Goal: Find specific page/section: Find specific page/section

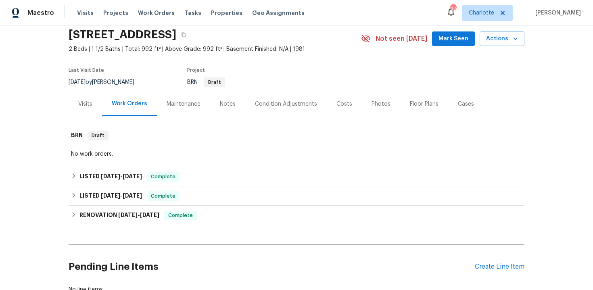
scroll to position [61, 0]
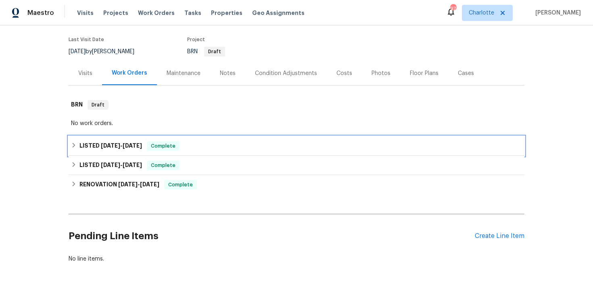
click at [260, 143] on div "LISTED [DATE] - [DATE] Complete" at bounding box center [296, 146] width 451 height 10
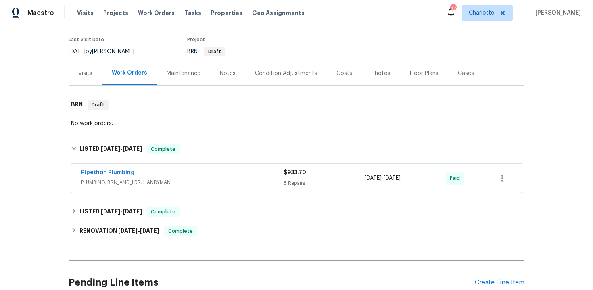
click at [245, 178] on span "PLUMBING, BRN_AND_LRR, HANDYMAN" at bounding box center [182, 182] width 203 height 8
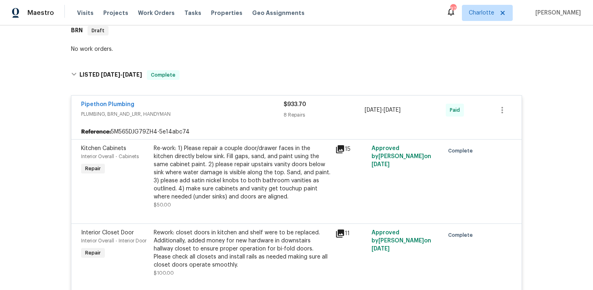
scroll to position [126, 0]
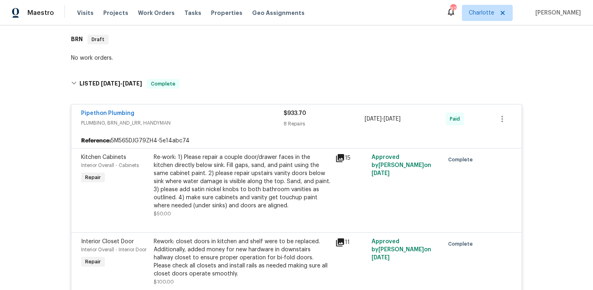
click at [232, 112] on div "Pipethon Plumbing" at bounding box center [182, 114] width 203 height 10
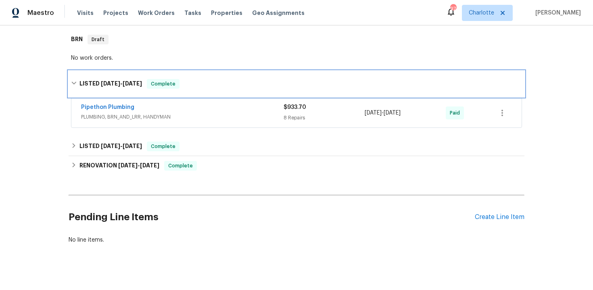
click at [224, 84] on div "LISTED [DATE] - [DATE] Complete" at bounding box center [296, 84] width 451 height 10
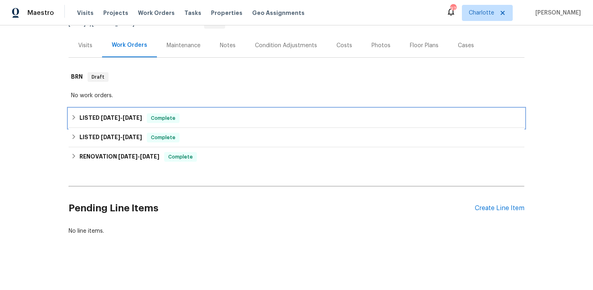
scroll to position [89, 0]
click at [245, 113] on div "LISTED [DATE] - [DATE] Complete" at bounding box center [296, 118] width 451 height 10
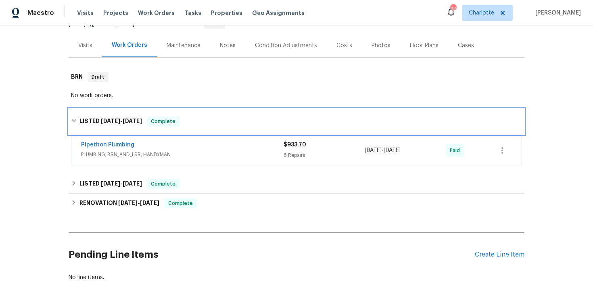
scroll to position [126, 0]
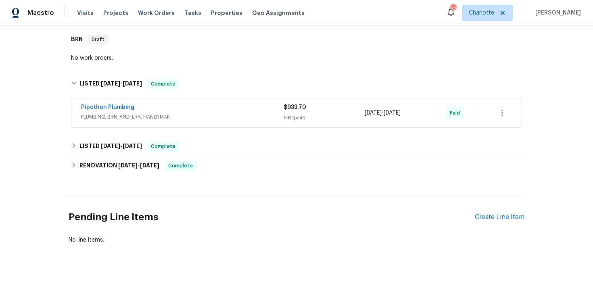
click at [253, 113] on div "Pipethon Plumbing" at bounding box center [182, 108] width 203 height 10
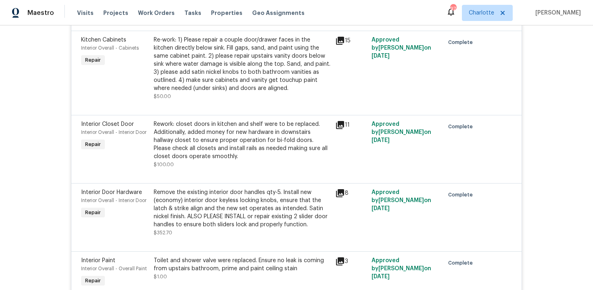
scroll to position [54, 0]
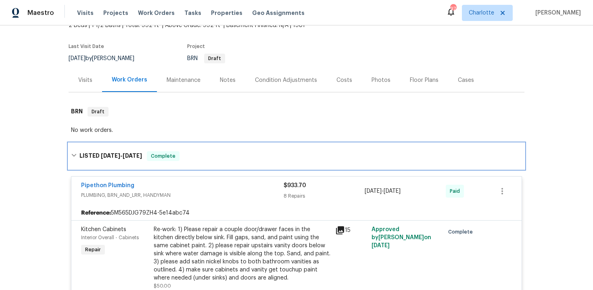
click at [213, 155] on div "LISTED [DATE] - [DATE] Complete" at bounding box center [296, 156] width 451 height 10
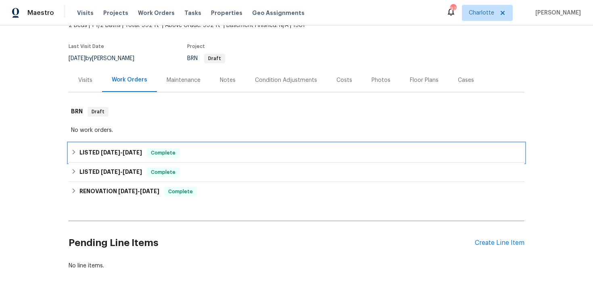
click at [213, 155] on div "LISTED [DATE] - [DATE] Complete" at bounding box center [296, 153] width 451 height 10
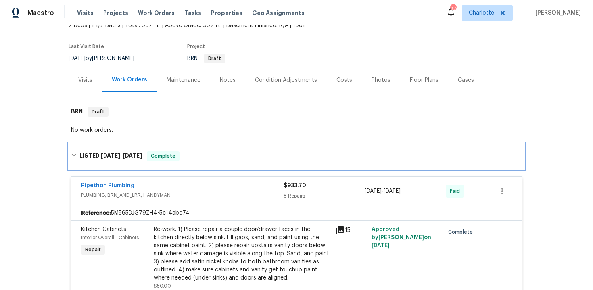
click at [213, 155] on div "LISTED [DATE] - [DATE] Complete" at bounding box center [296, 156] width 451 height 10
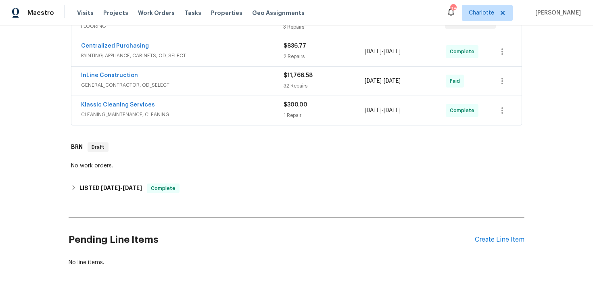
scroll to position [176, 0]
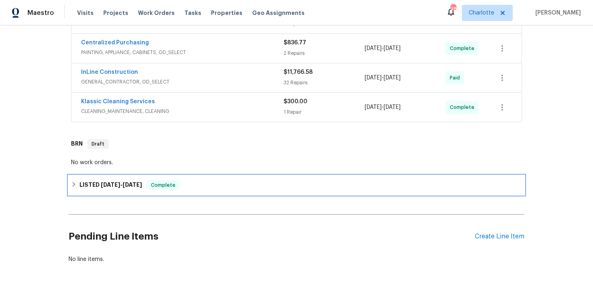
click at [261, 189] on div "LISTED 7/2/25 - 7/7/25 Complete" at bounding box center [296, 185] width 451 height 10
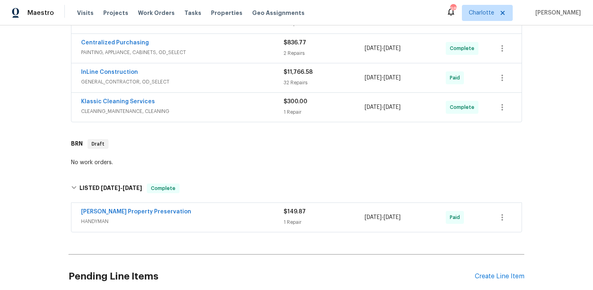
click at [242, 220] on span "HANDYMAN" at bounding box center [182, 222] width 203 height 8
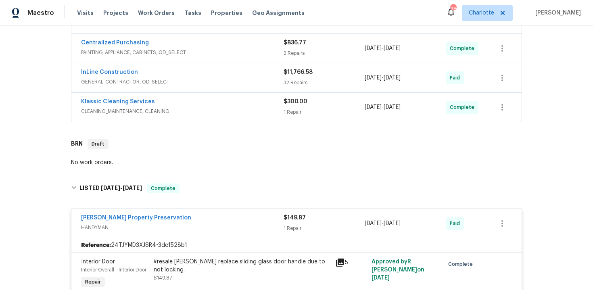
click at [244, 217] on div "Witt's Property Preservation" at bounding box center [182, 219] width 203 height 10
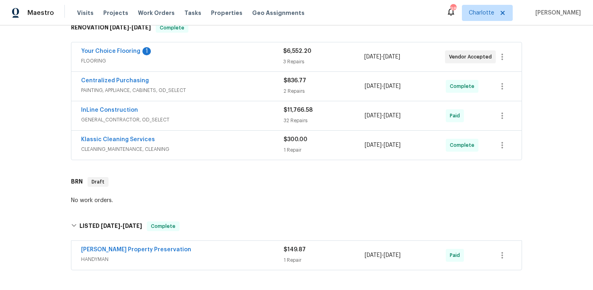
scroll to position [126, 0]
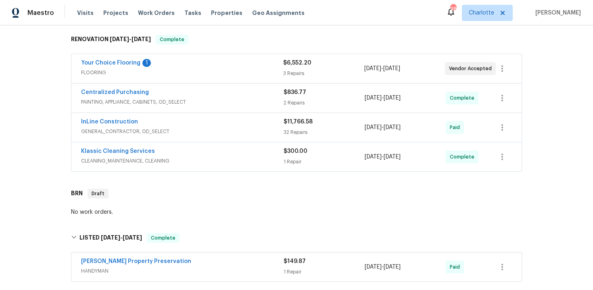
click at [233, 148] on div "Klassic Cleaning Services" at bounding box center [182, 152] width 203 height 10
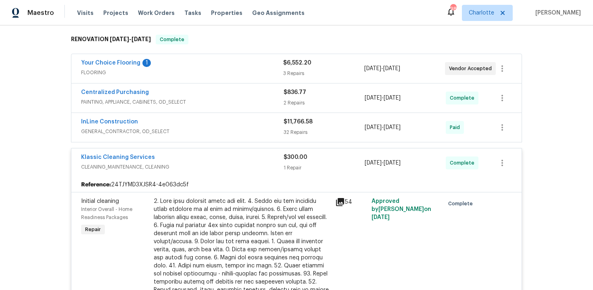
click at [230, 159] on div "Klassic Cleaning Services" at bounding box center [182, 158] width 203 height 10
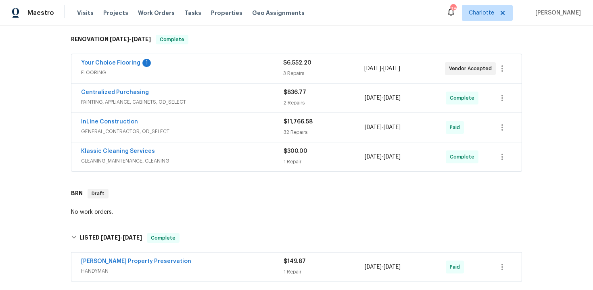
click at [248, 94] on div "Centralized Purchasing" at bounding box center [182, 93] width 203 height 10
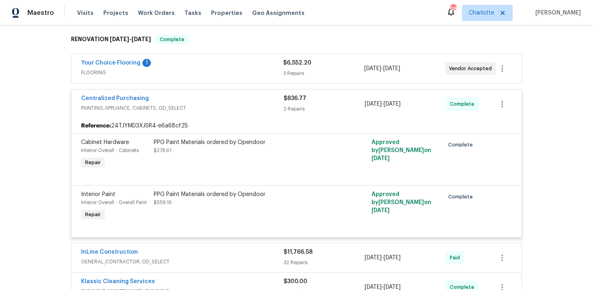
click at [245, 100] on div "Centralized Purchasing" at bounding box center [182, 99] width 203 height 10
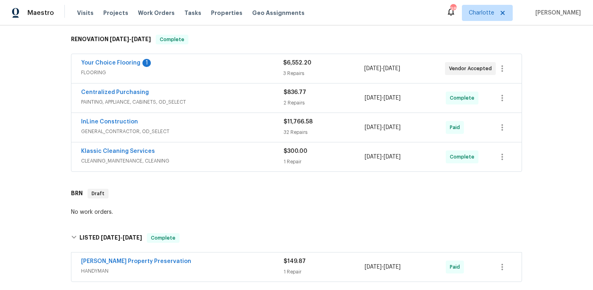
click at [249, 123] on div "InLine Construction" at bounding box center [182, 123] width 203 height 10
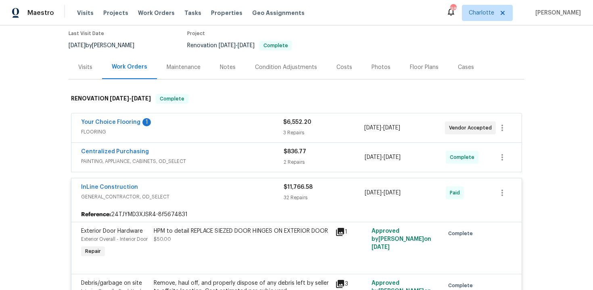
scroll to position [68, 0]
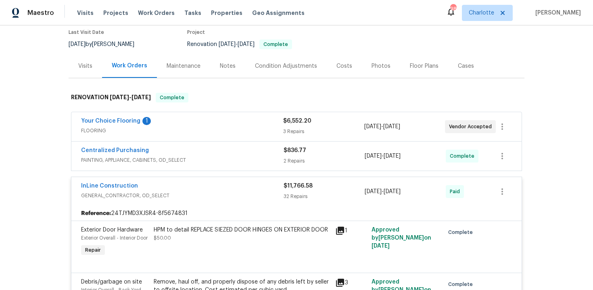
click at [252, 187] on div "InLine Construction" at bounding box center [182, 187] width 203 height 10
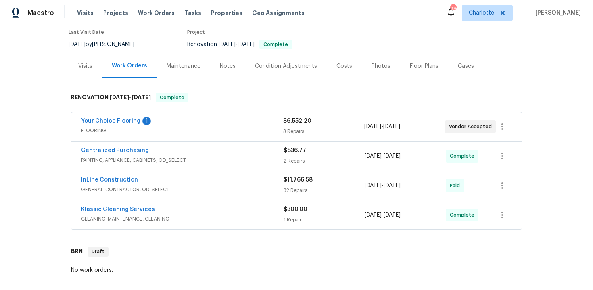
click at [251, 122] on div "Your Choice Flooring 1" at bounding box center [182, 122] width 202 height 10
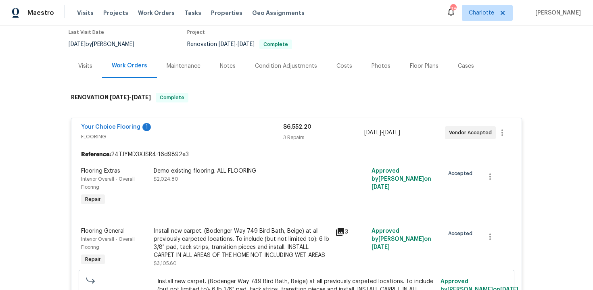
click at [239, 128] on div "Your Choice Flooring 1" at bounding box center [182, 128] width 202 height 10
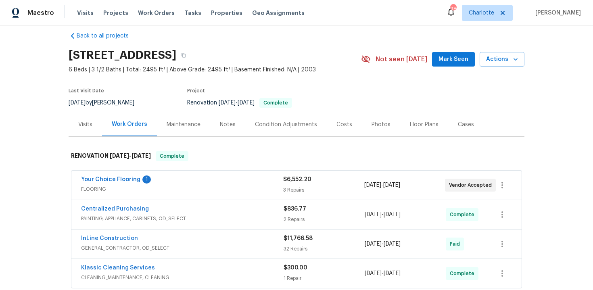
scroll to position [0, 0]
